Goal: Transaction & Acquisition: Purchase product/service

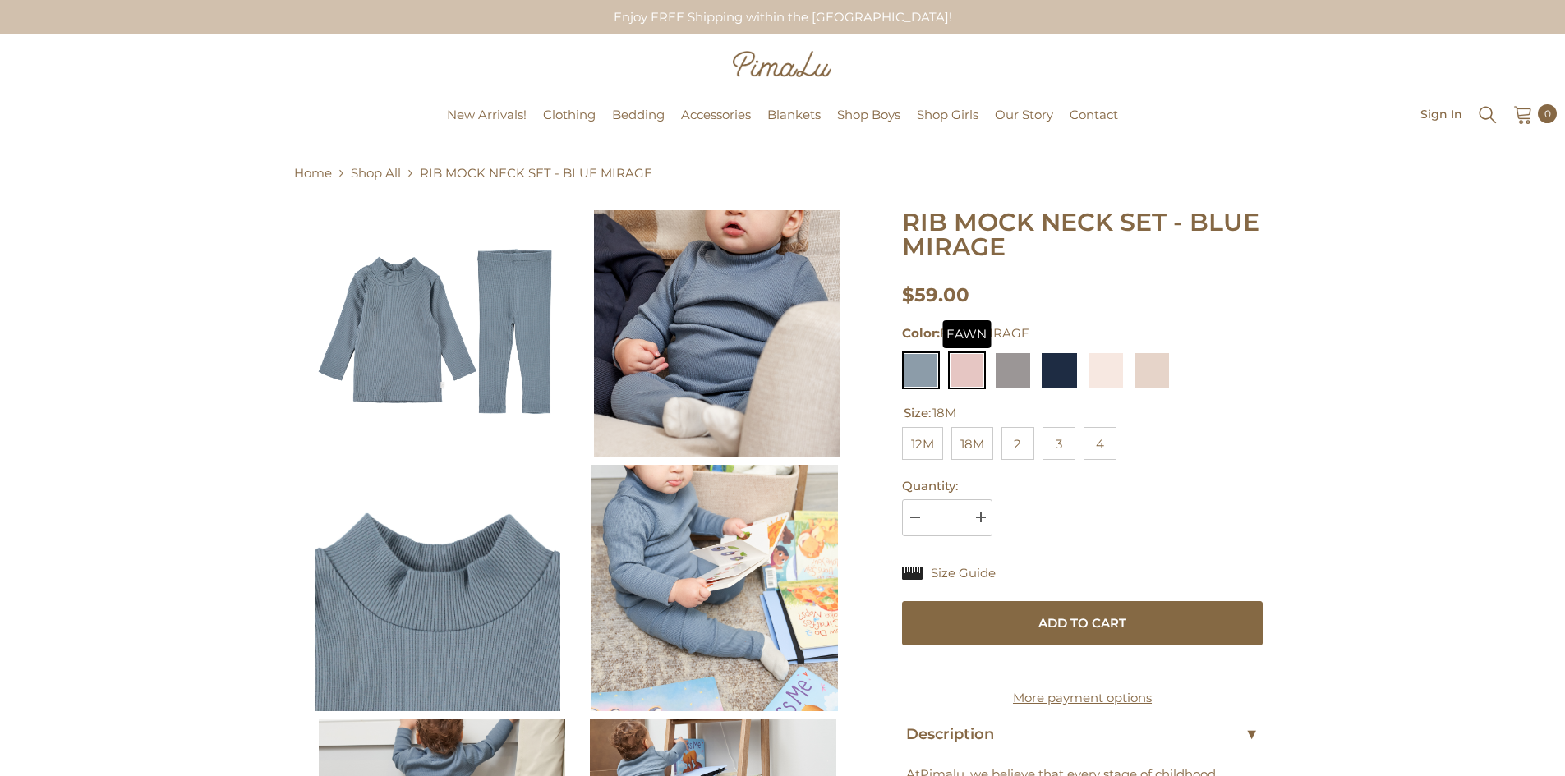
click at [967, 372] on img at bounding box center [967, 371] width 38 height 38
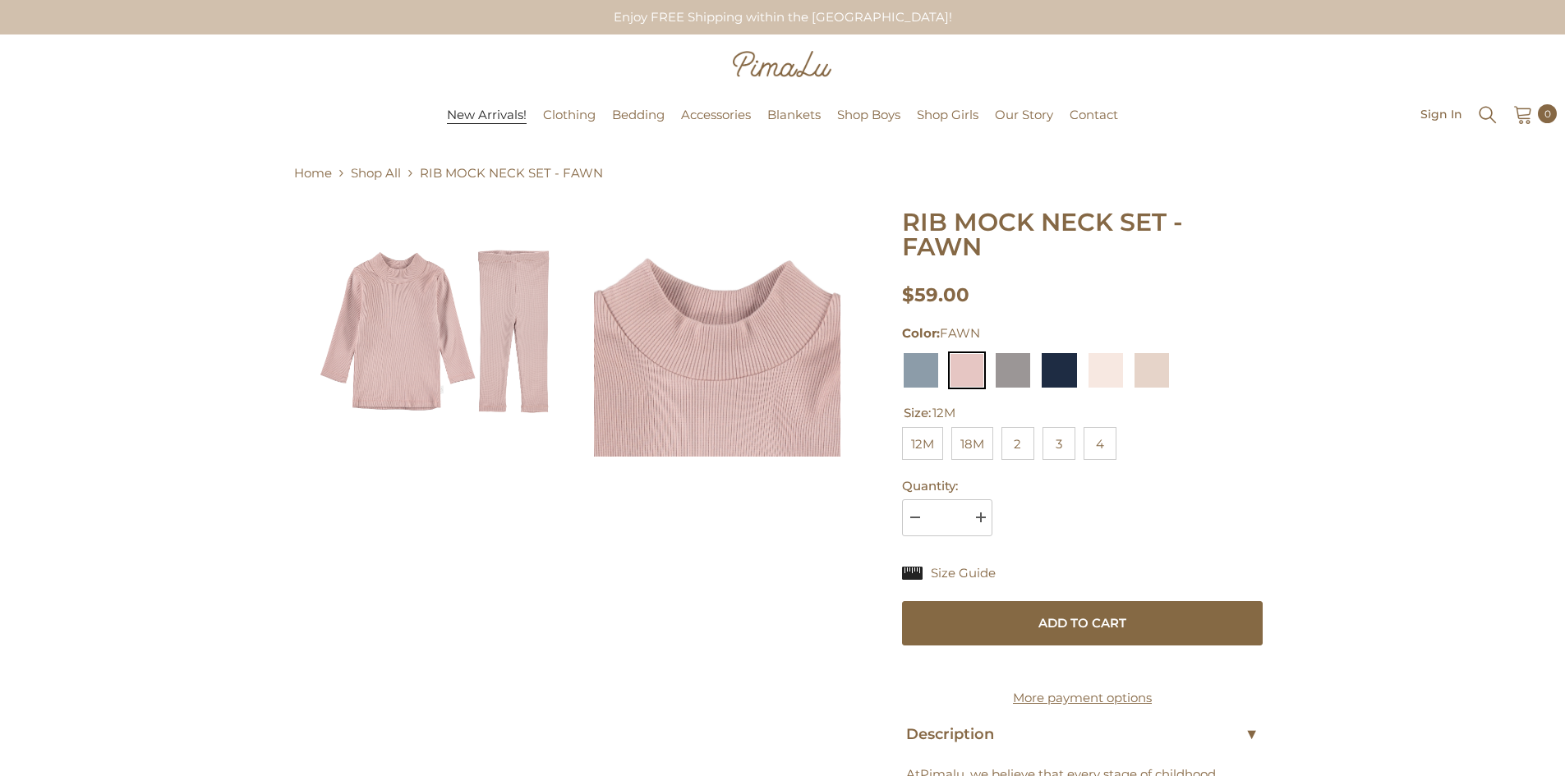
click at [518, 117] on span "New Arrivals!" at bounding box center [487, 115] width 80 height 16
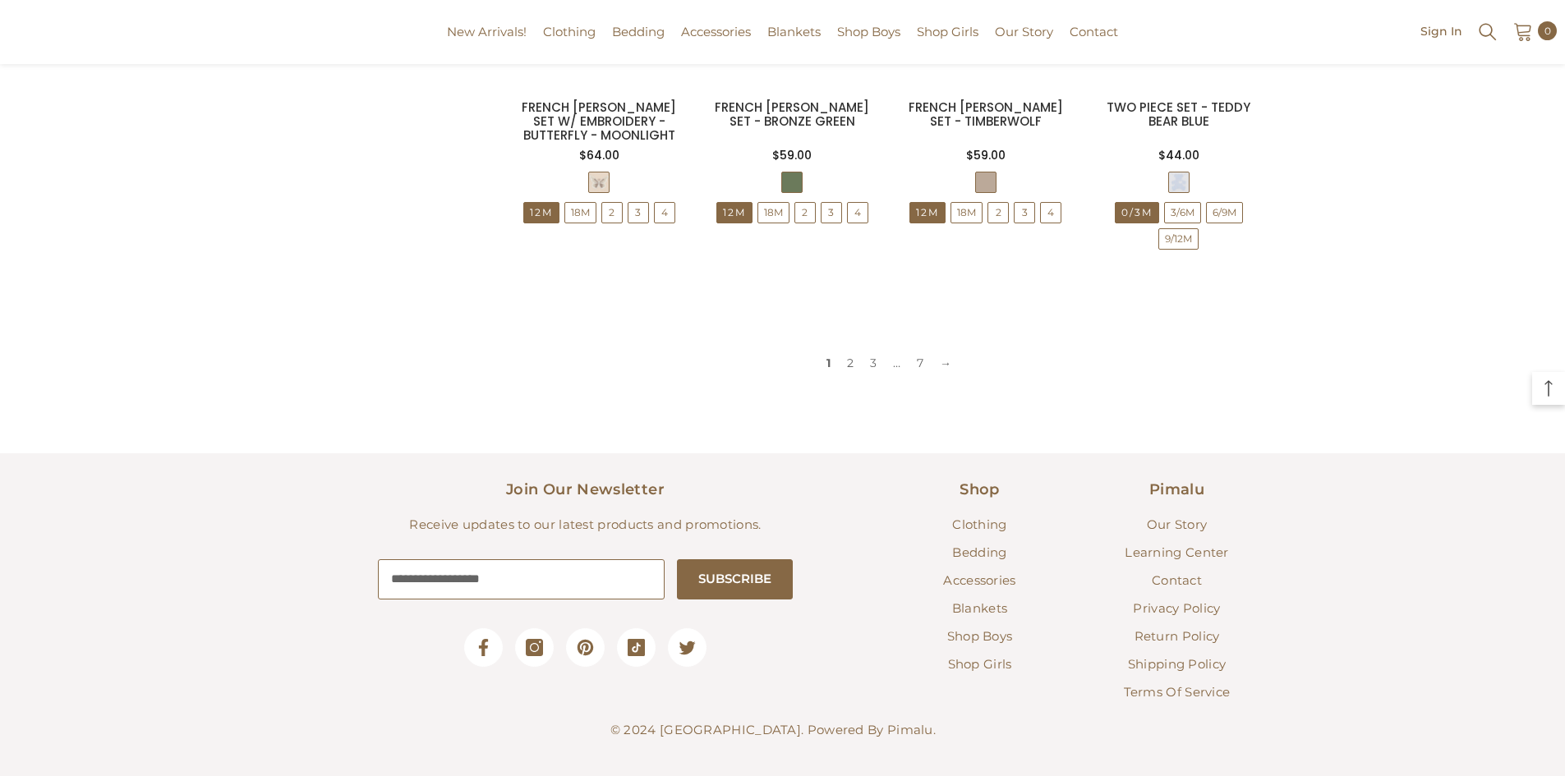
scroll to position [1712, 0]
click at [951, 359] on link "→" at bounding box center [946, 360] width 28 height 25
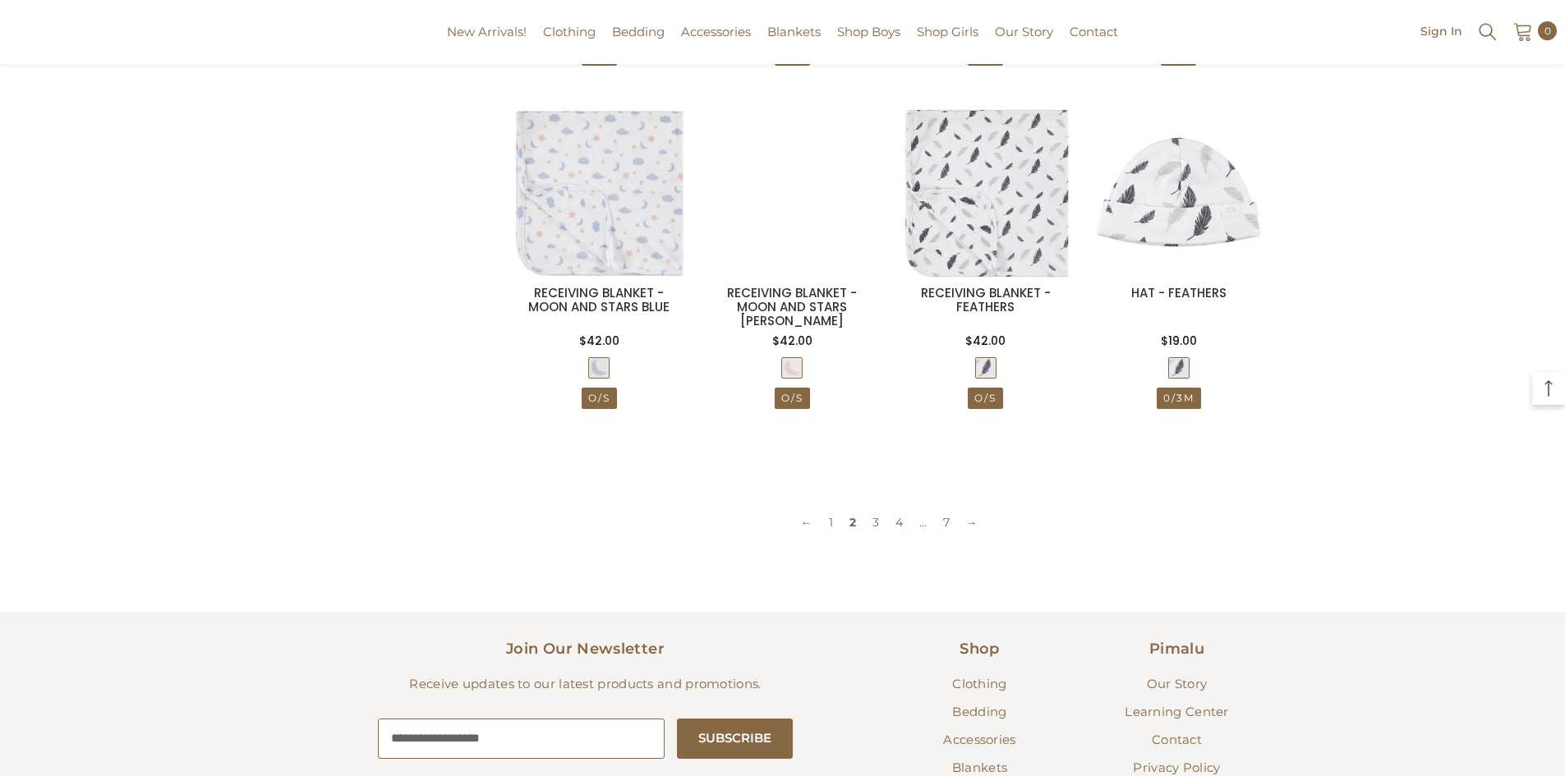
scroll to position [1672, 0]
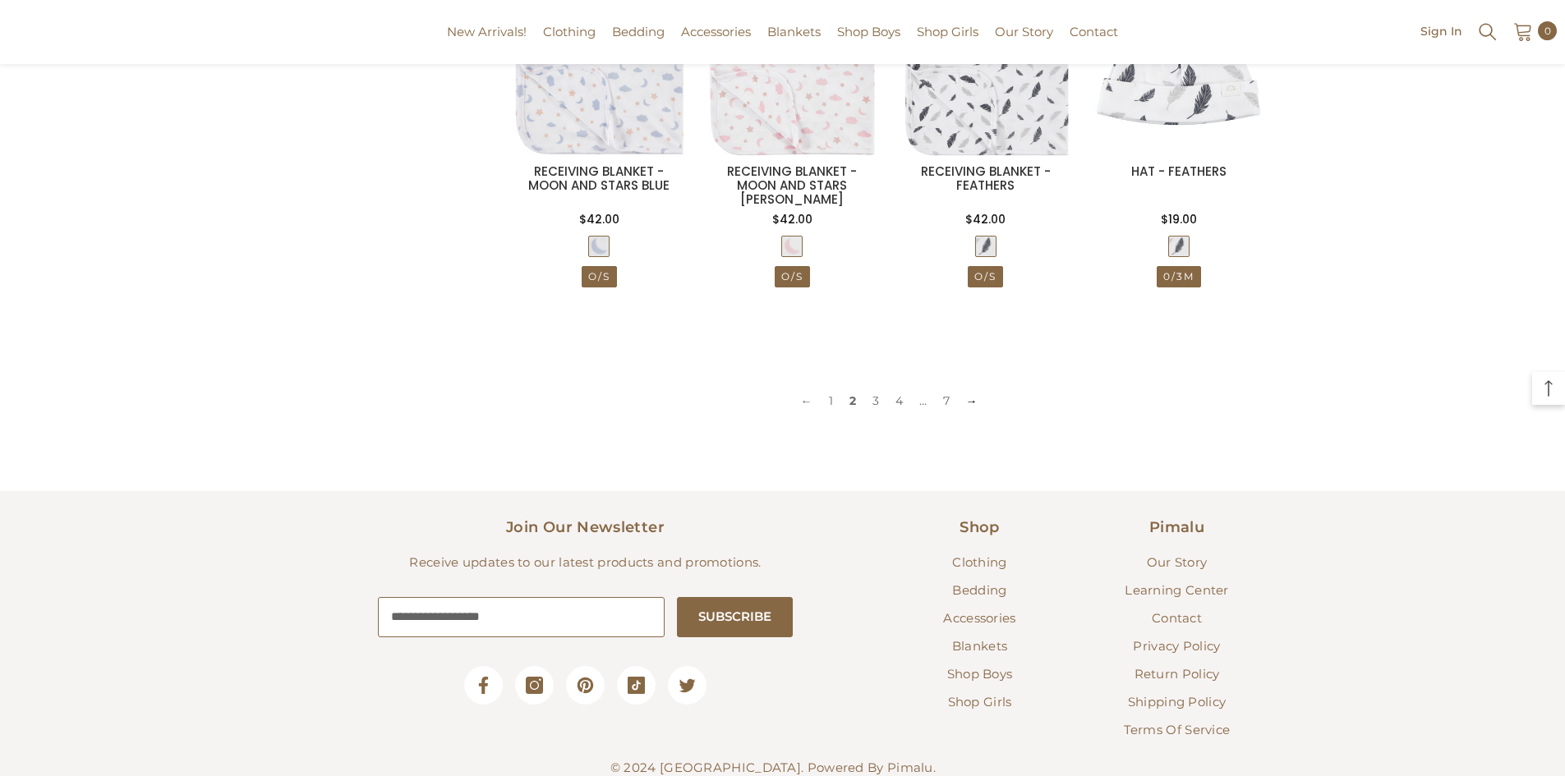
click at [978, 396] on link "→" at bounding box center [972, 401] width 28 height 25
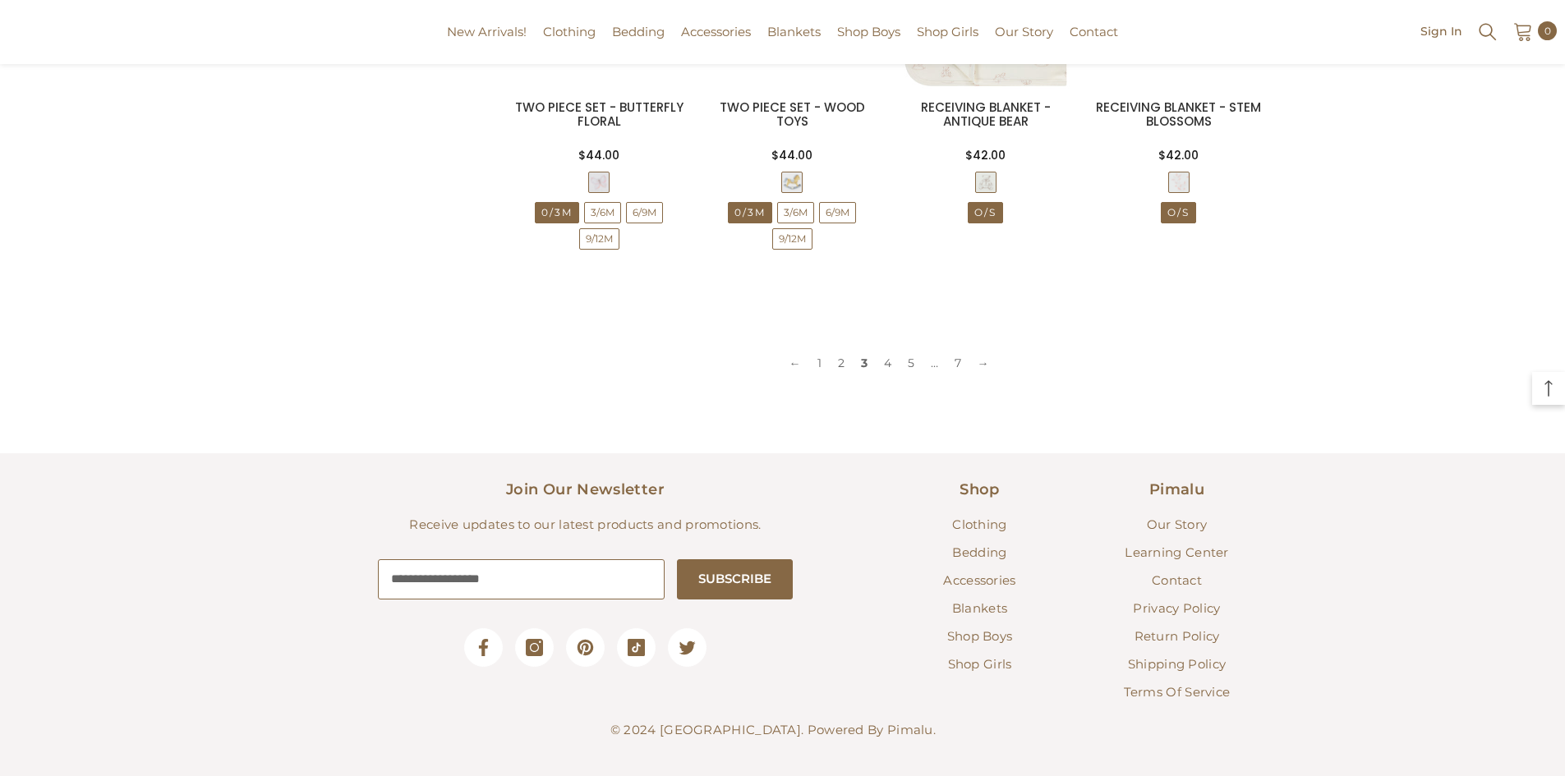
scroll to position [1739, 0]
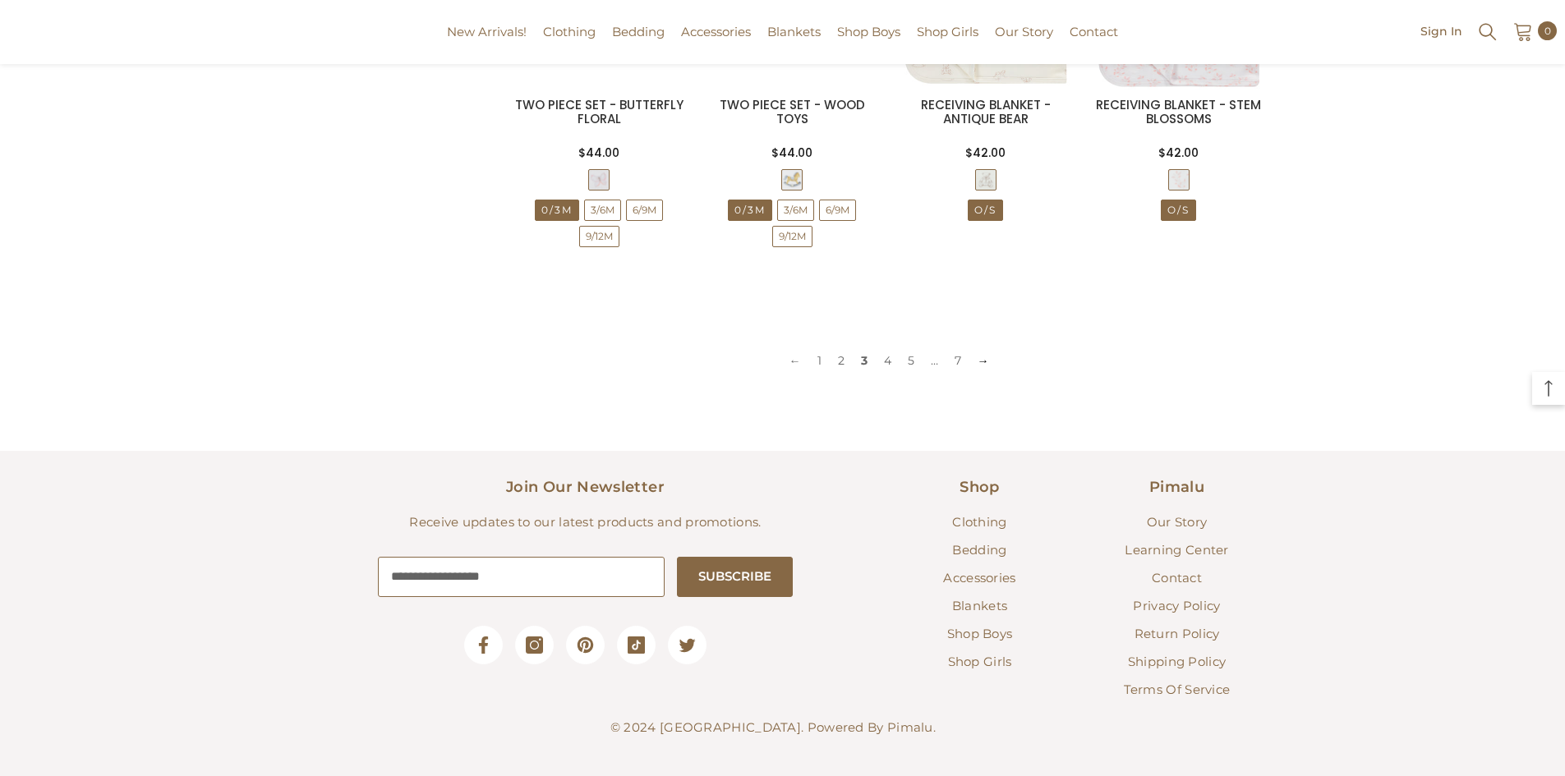
click at [983, 362] on link "→" at bounding box center [984, 360] width 28 height 25
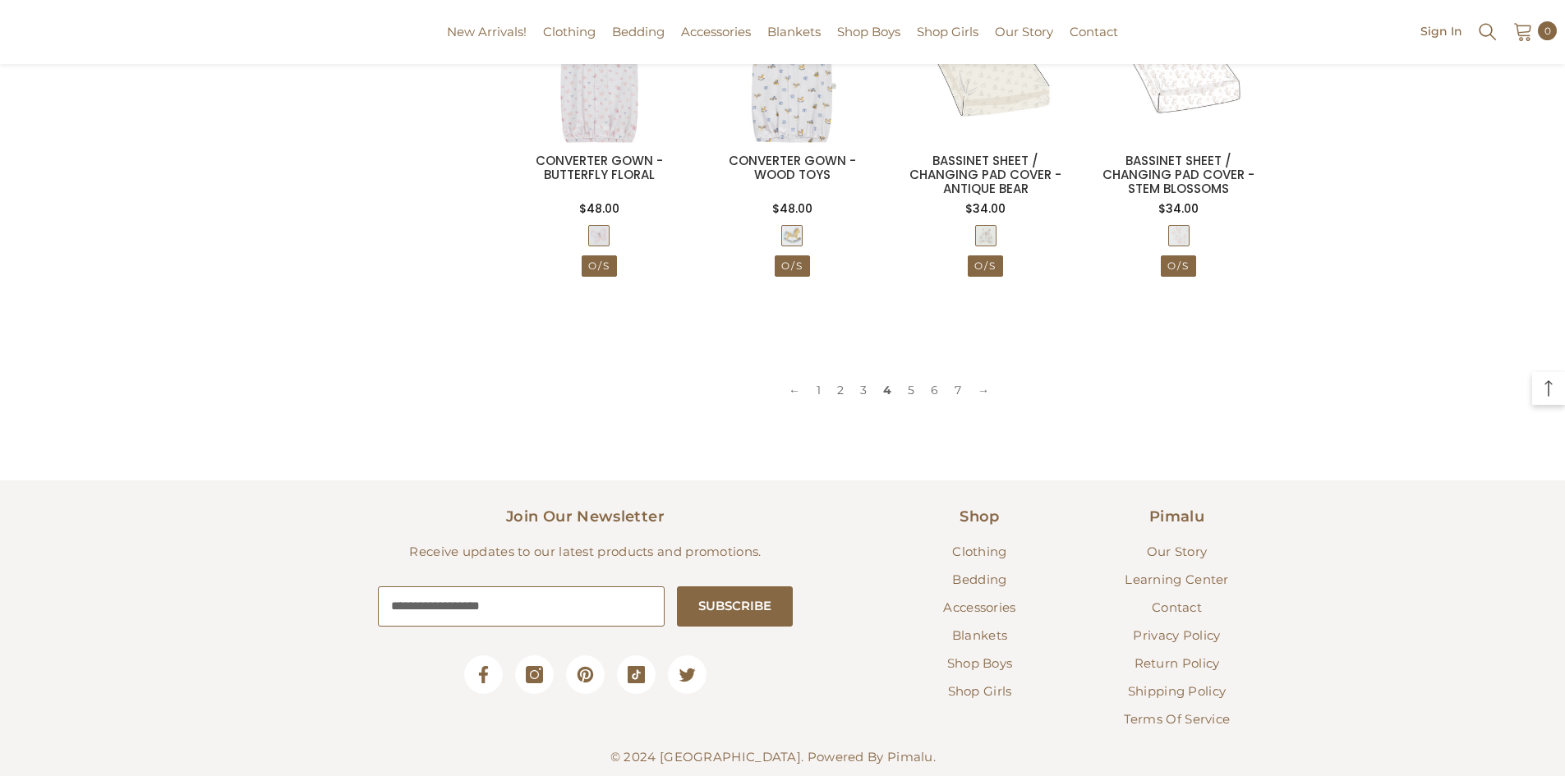
scroll to position [1686, 0]
